Goal: Task Accomplishment & Management: Manage account settings

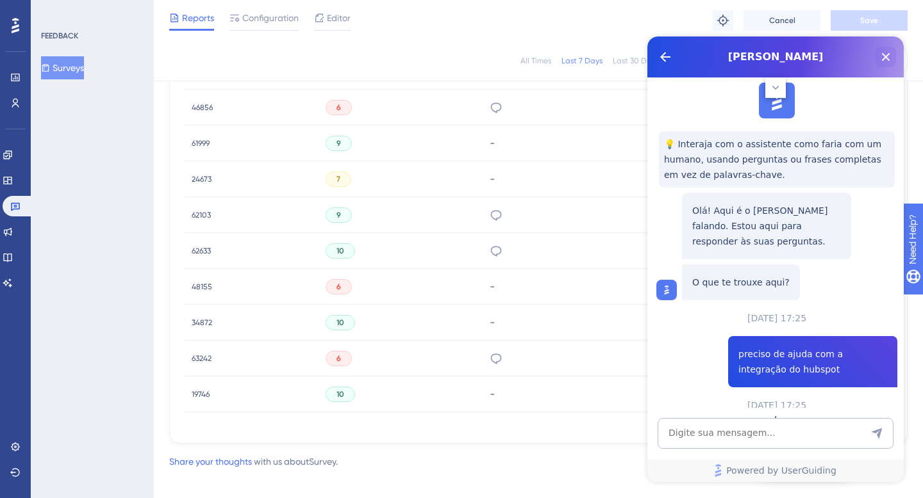
scroll to position [1402, 0]
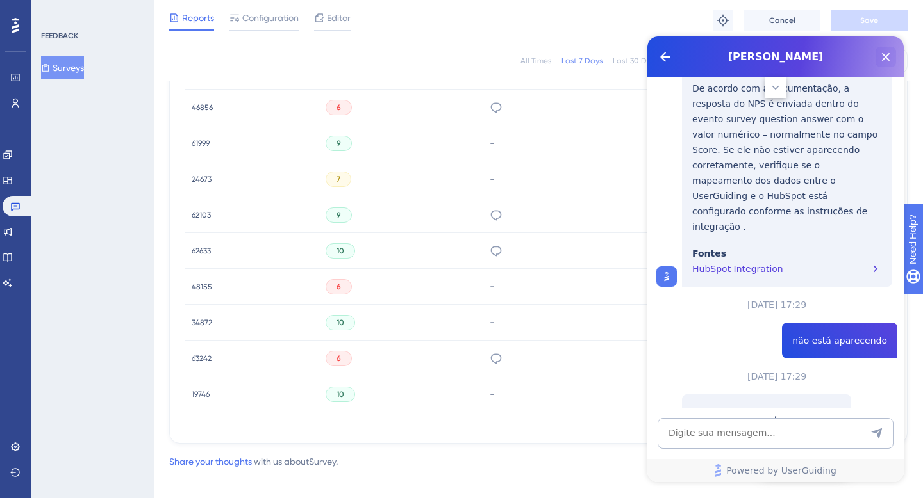
click at [881, 58] on icon "Close Button" at bounding box center [885, 56] width 15 height 15
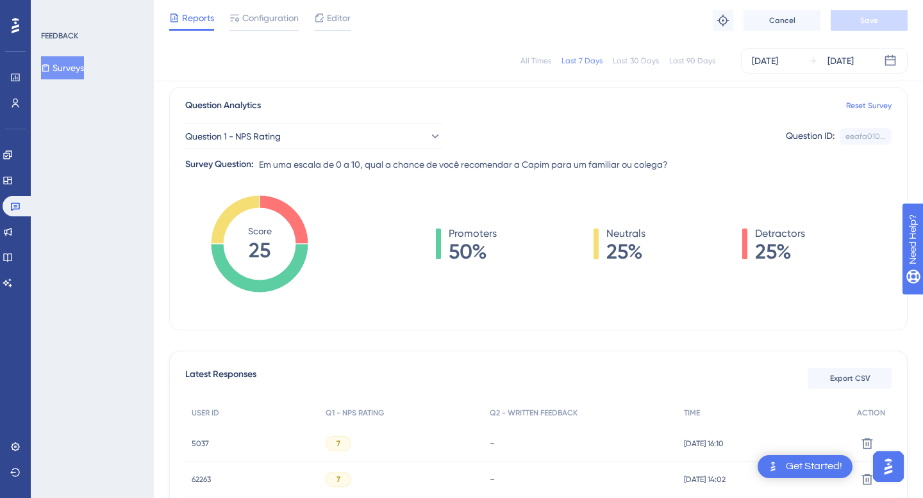
scroll to position [0, 0]
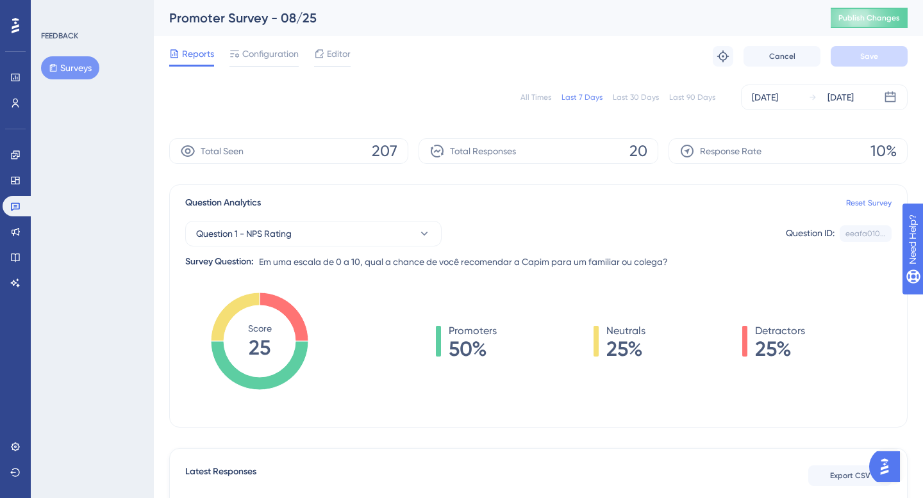
click at [266, 45] on div "Reports Configuration Editor Troubleshoot Cancel Save" at bounding box center [538, 56] width 738 height 41
click at [266, 50] on span "Configuration" at bounding box center [270, 53] width 56 height 15
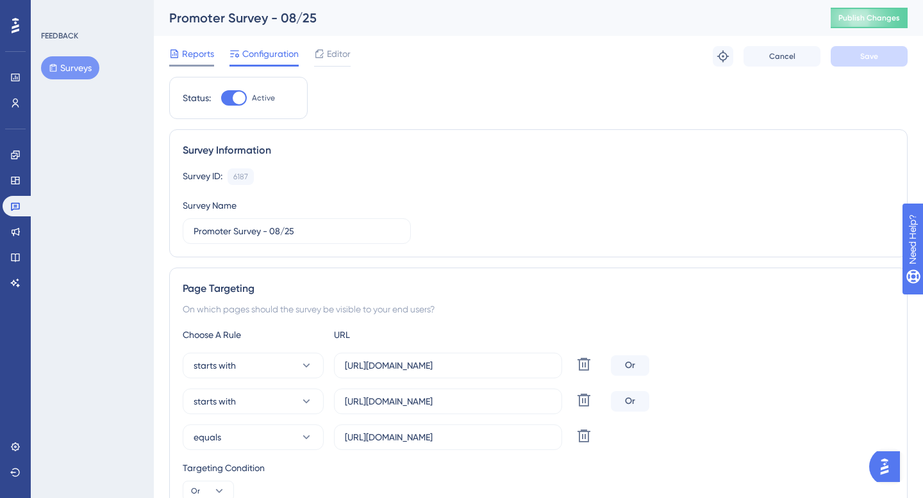
click at [193, 53] on span "Reports" at bounding box center [198, 53] width 32 height 15
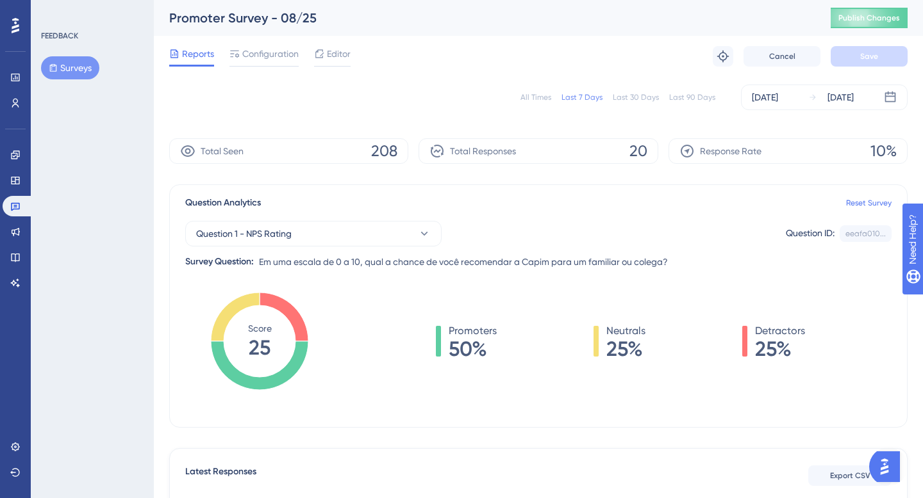
click at [222, 17] on div "Promoter Survey - 08/25" at bounding box center [483, 18] width 629 height 18
copy div "Promoter Survey - 08/25"
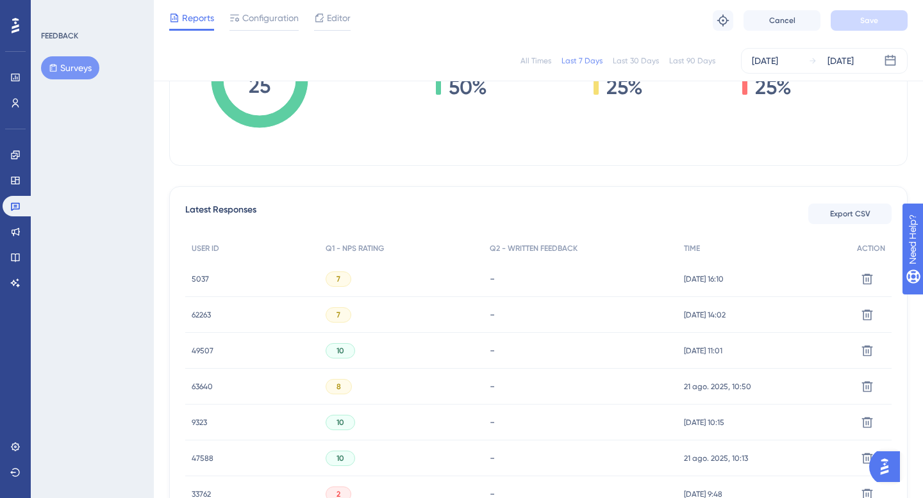
scroll to position [256, 0]
click at [199, 279] on span "5037" at bounding box center [200, 281] width 17 height 10
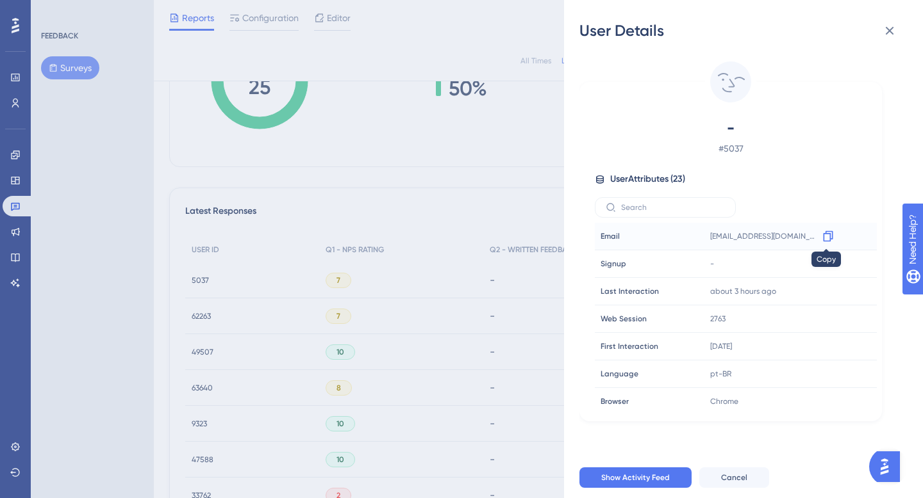
click at [823, 234] on icon at bounding box center [828, 236] width 10 height 11
click at [405, 156] on div "User Details - # 5037 User Attributes ( 23 ) Email Email sorrisomaioraugustinop…" at bounding box center [461, 249] width 923 height 498
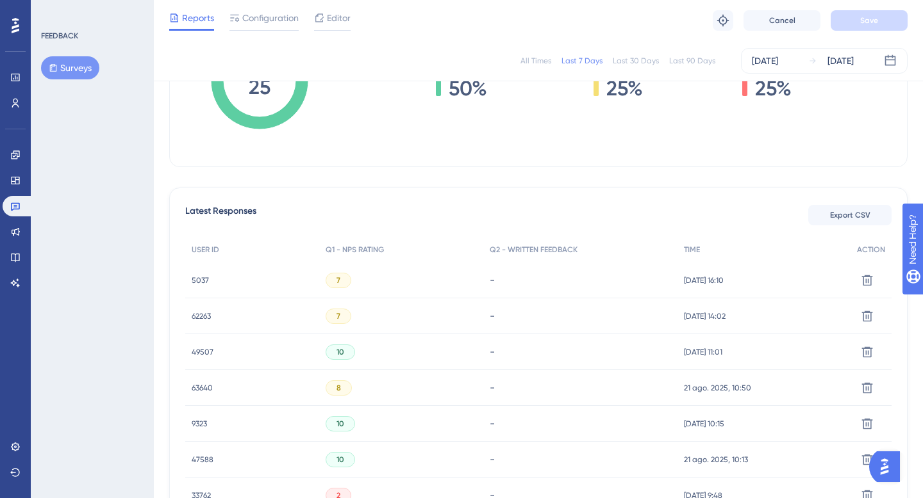
click at [201, 320] on span "62263" at bounding box center [201, 316] width 19 height 10
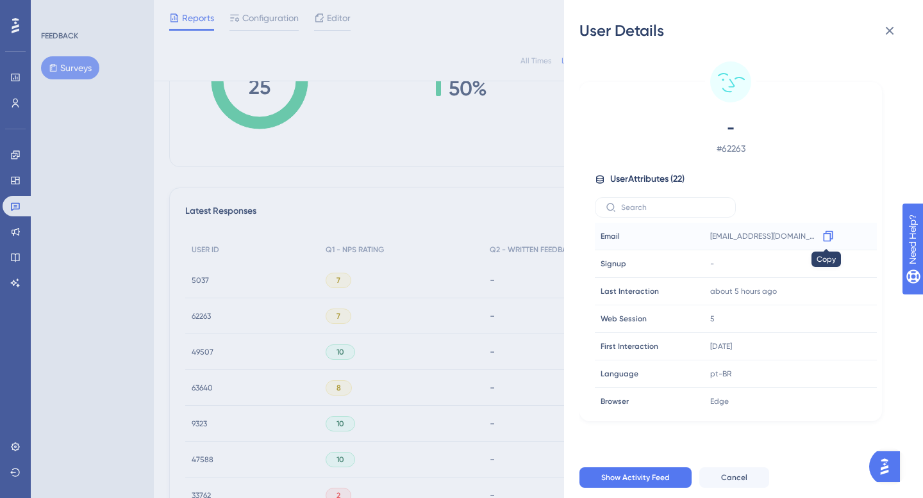
click at [829, 236] on icon at bounding box center [827, 236] width 13 height 13
click at [52, 193] on div "User Details - # 62263 User Attributes ( 22 ) Email Email paesviviane1@gmail.co…" at bounding box center [461, 249] width 923 height 498
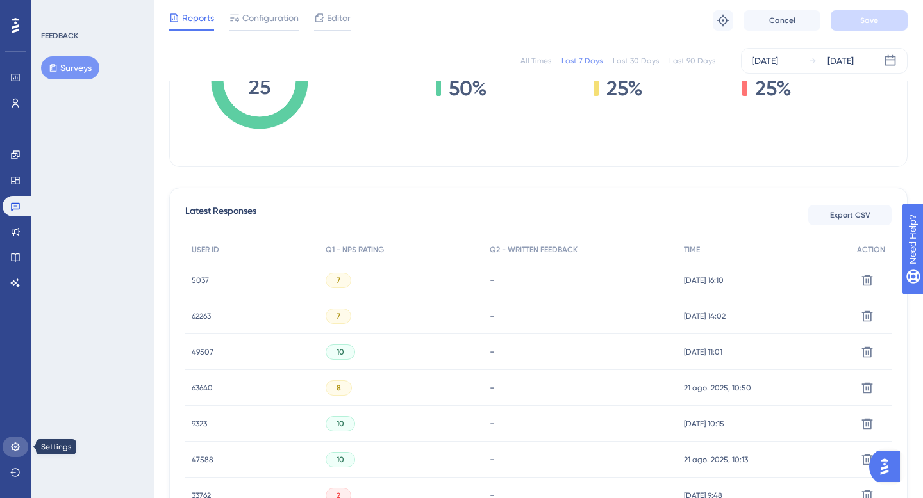
click at [16, 450] on icon at bounding box center [15, 447] width 8 height 8
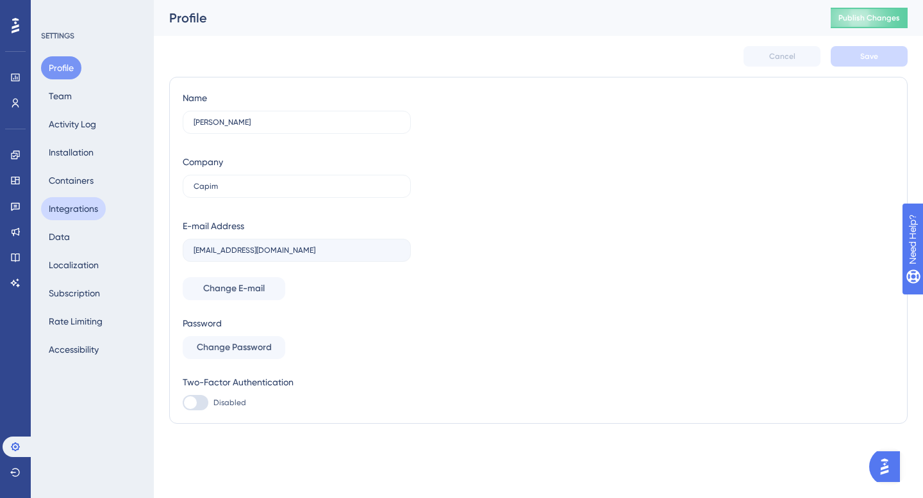
click at [85, 213] on button "Integrations" at bounding box center [73, 208] width 65 height 23
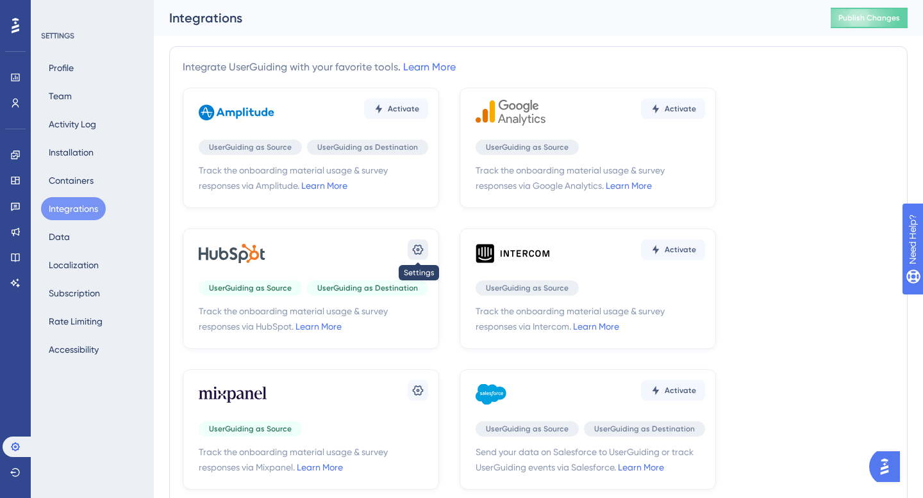
click at [422, 245] on icon at bounding box center [417, 249] width 13 height 13
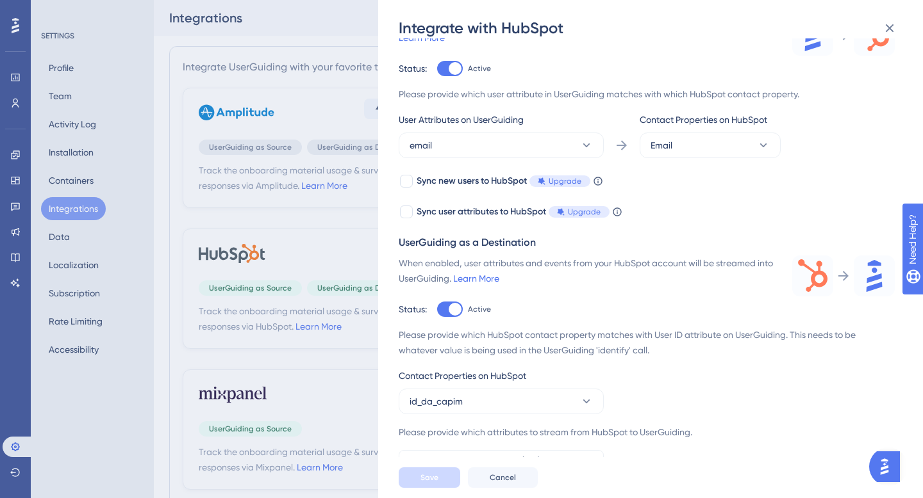
scroll to position [202, 0]
